Goal: Transaction & Acquisition: Purchase product/service

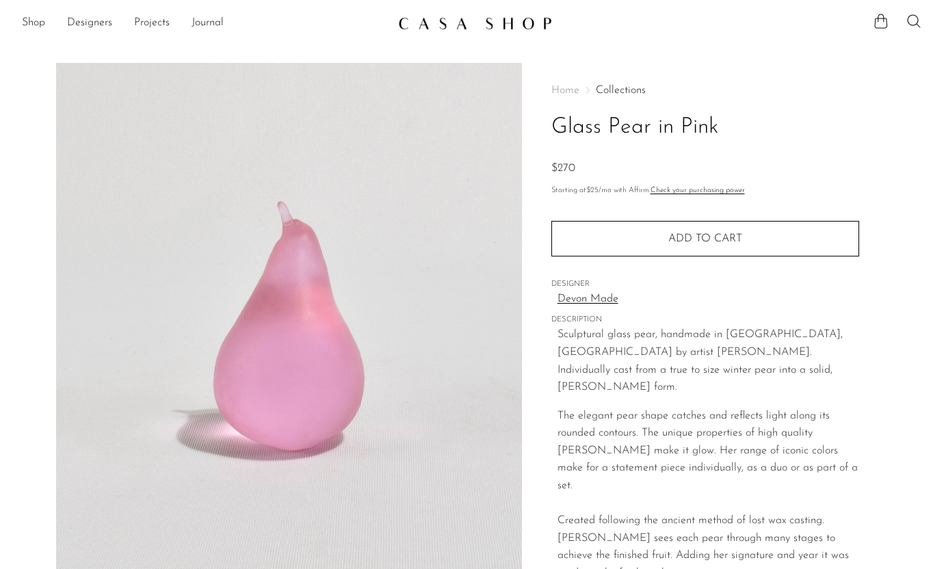
click at [623, 87] on link "Collections" at bounding box center [621, 90] width 50 height 11
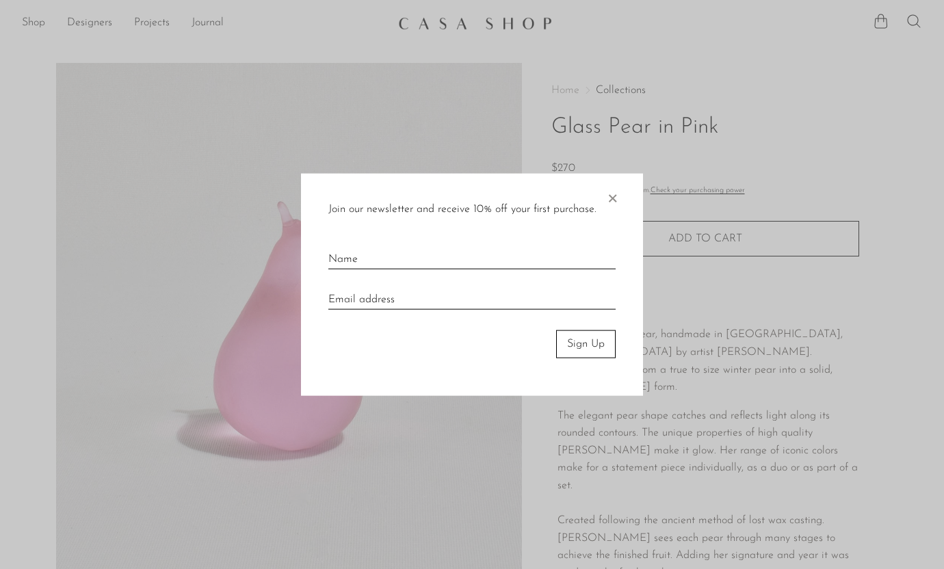
click at [617, 203] on span "×" at bounding box center [613, 196] width 14 height 44
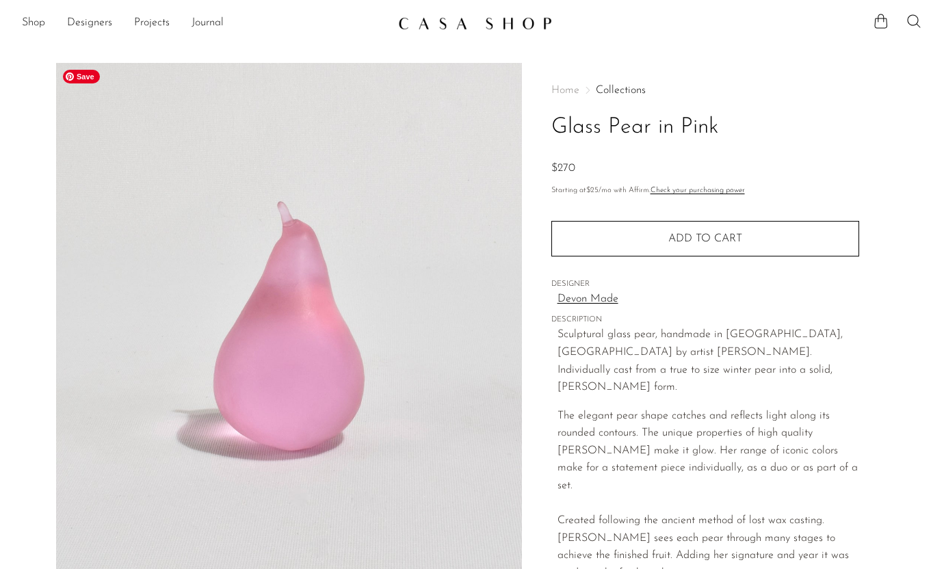
scroll to position [322, 0]
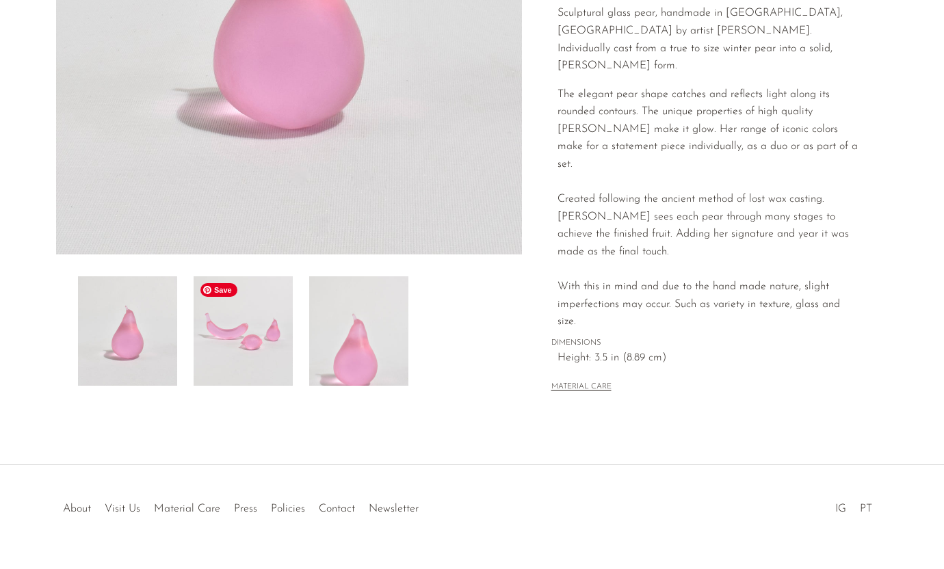
click at [254, 314] on img at bounding box center [243, 330] width 99 height 109
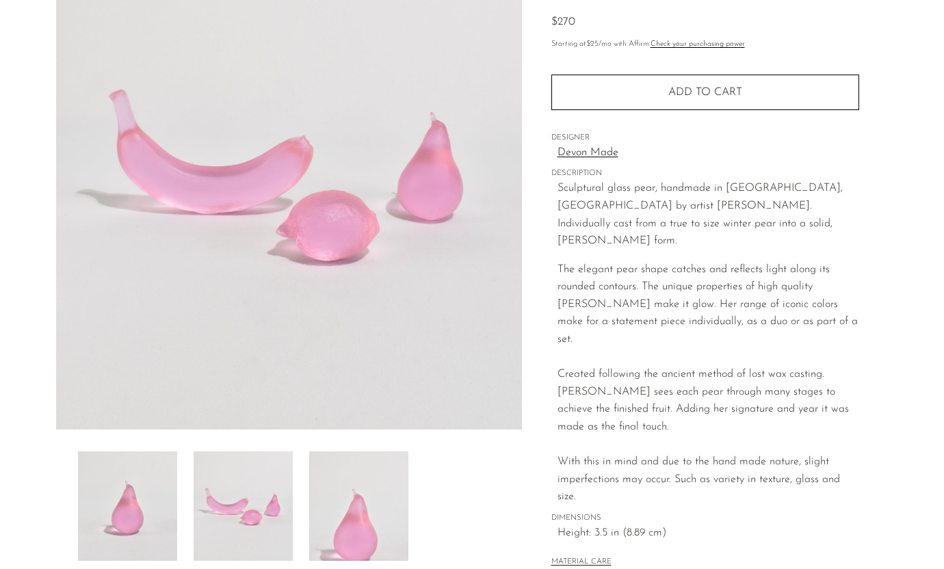
scroll to position [118, 0]
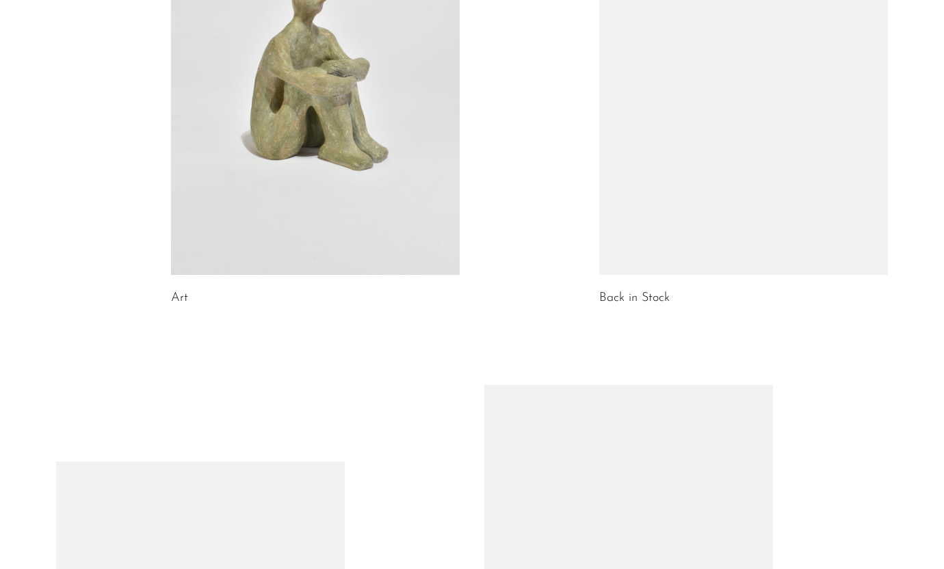
scroll to position [880, 0]
